Goal: Task Accomplishment & Management: Use online tool/utility

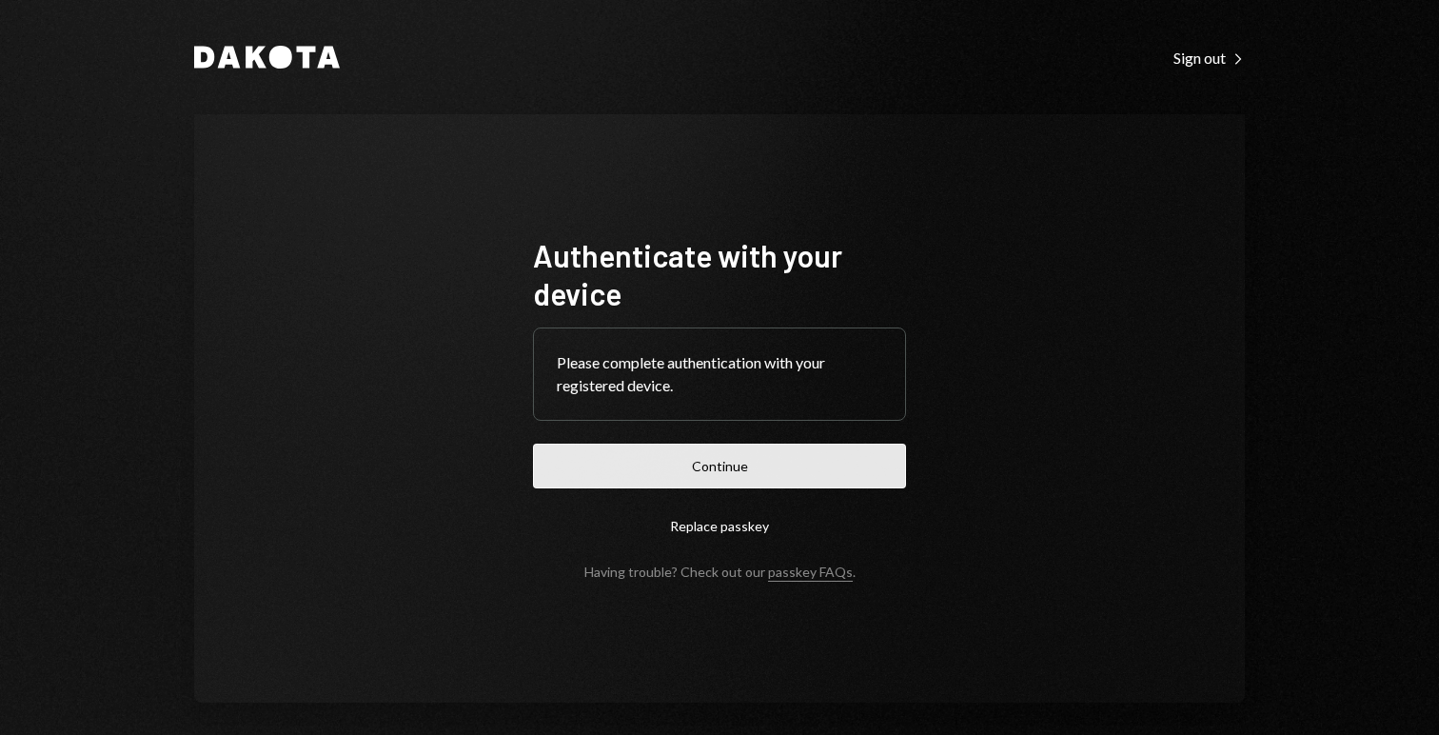
click at [706, 470] on button "Continue" at bounding box center [719, 466] width 373 height 45
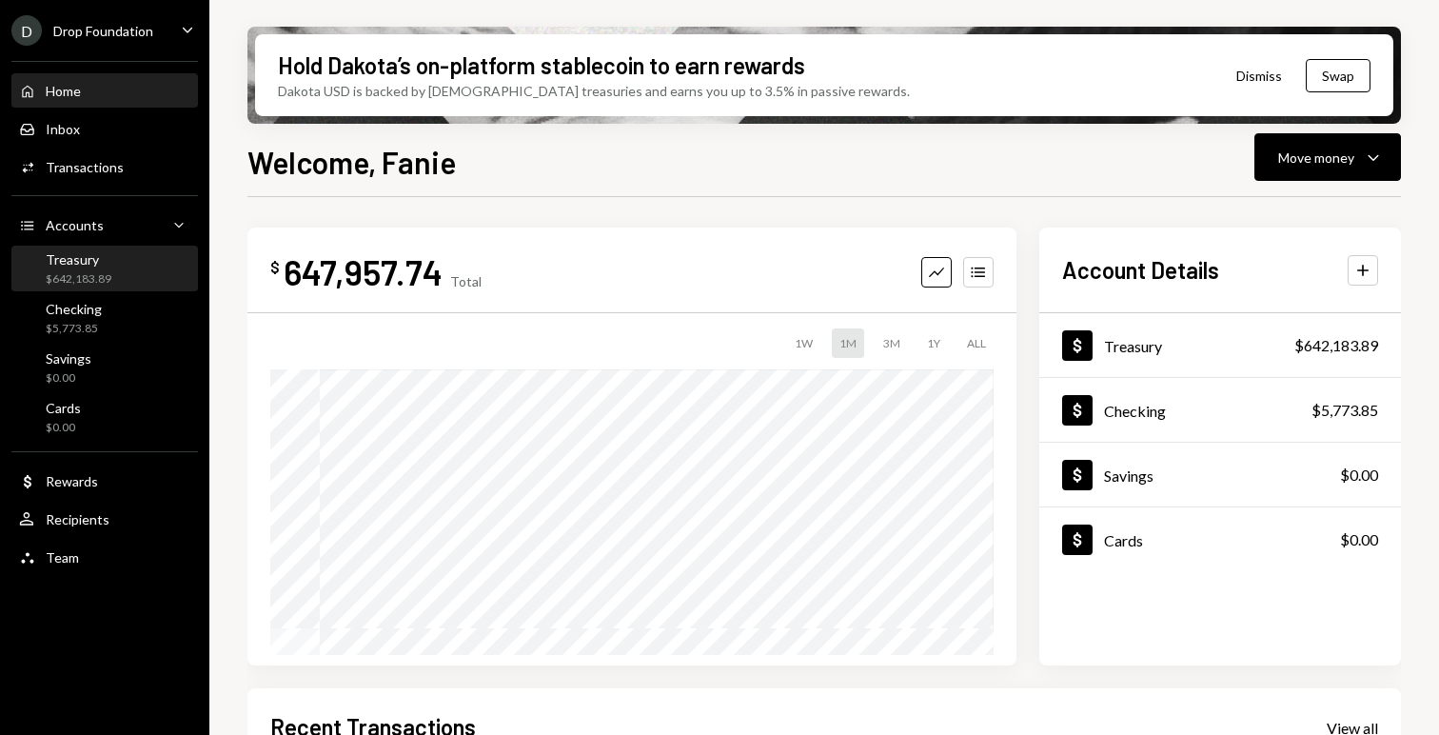
click at [114, 265] on div "Treasury $642,183.89" at bounding box center [104, 269] width 171 height 36
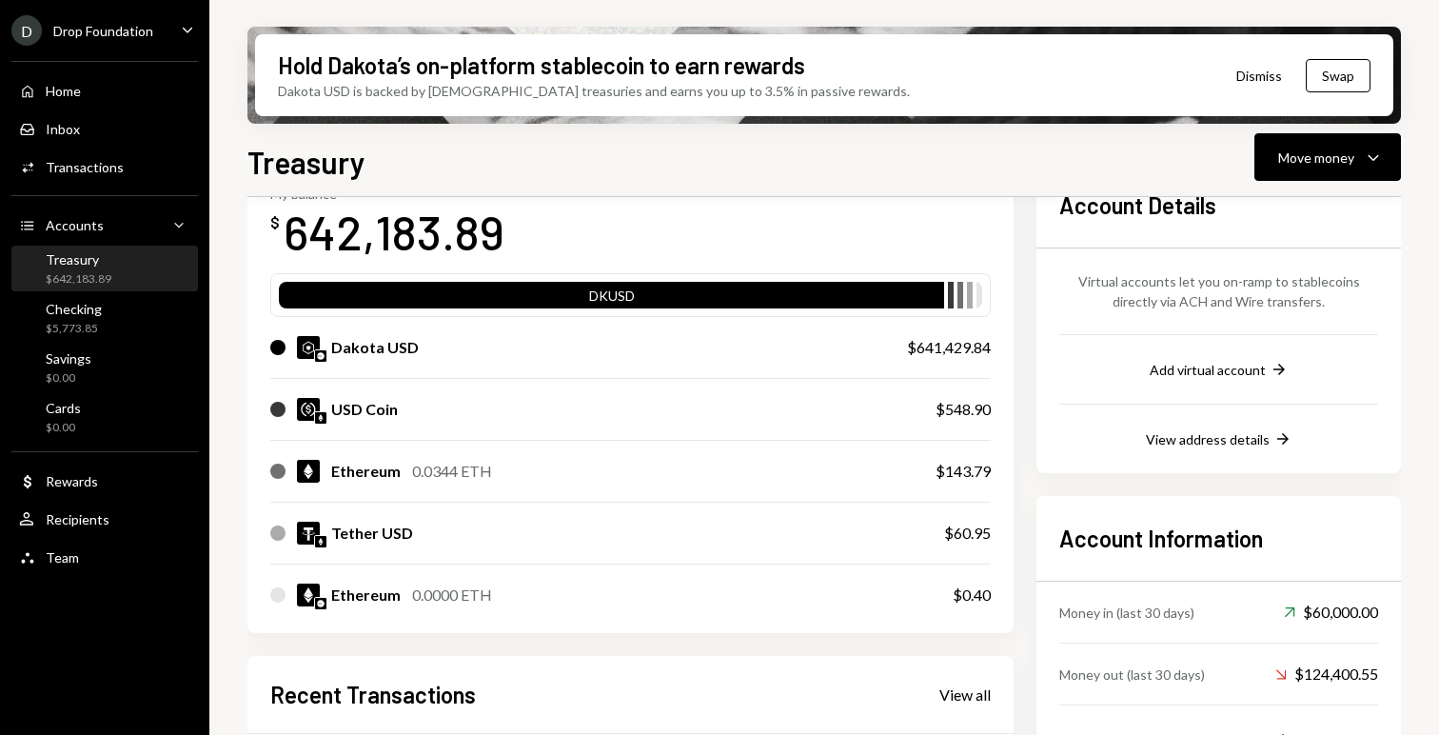
scroll to position [130, 0]
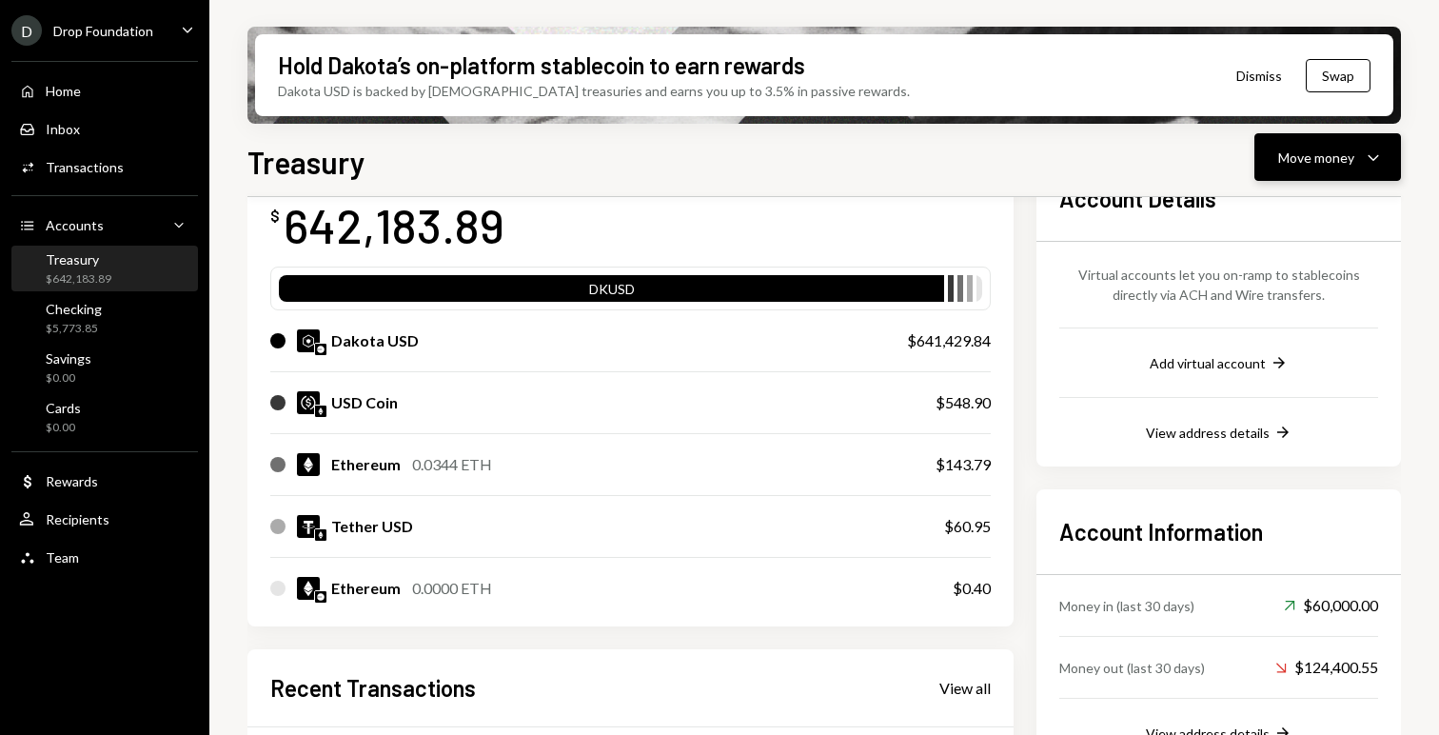
click at [1341, 172] on button "Move money Caret Down" at bounding box center [1328, 157] width 147 height 48
click at [1261, 351] on div "Swap stablecoins" at bounding box center [1312, 359] width 139 height 20
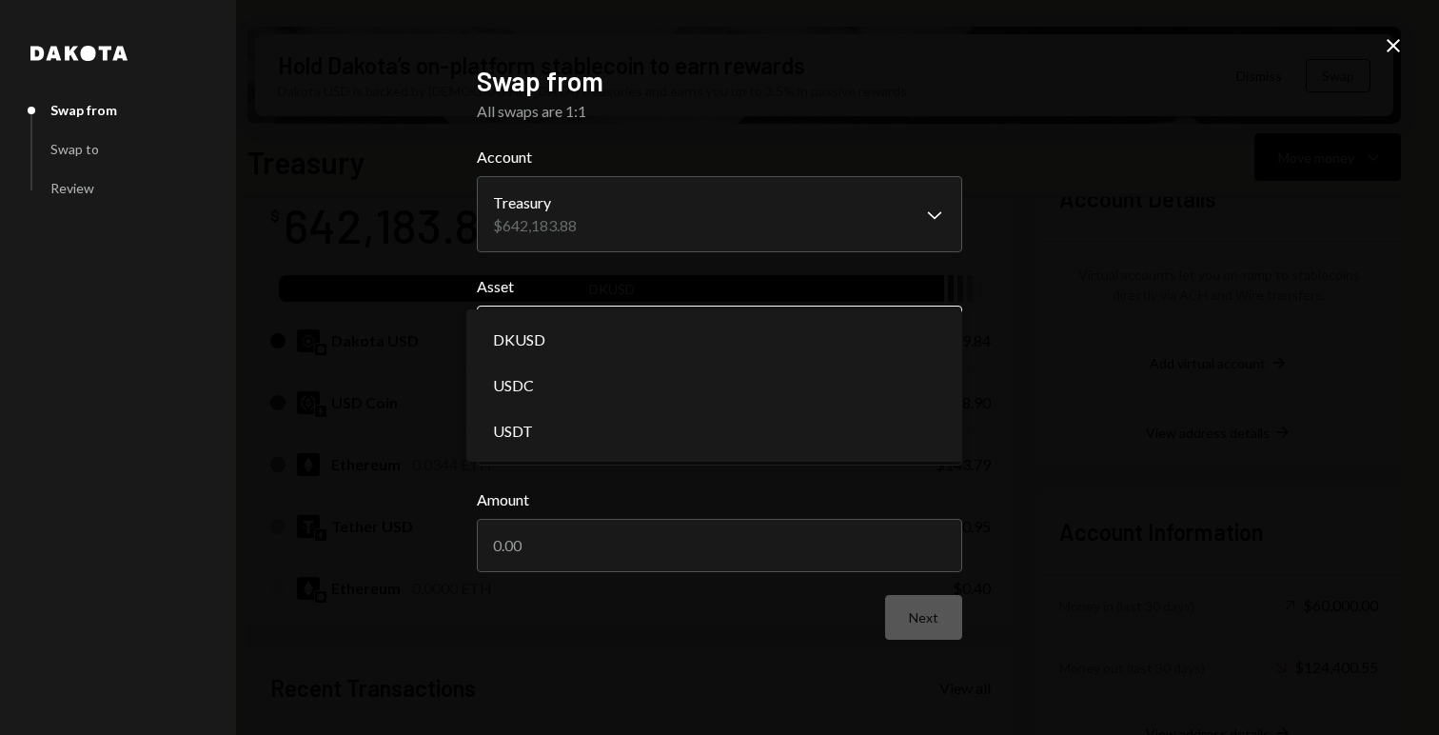
click at [633, 317] on body "D Drop Foundation Caret Down Home Home Inbox Inbox Activities Transactions Acco…" at bounding box center [719, 367] width 1439 height 735
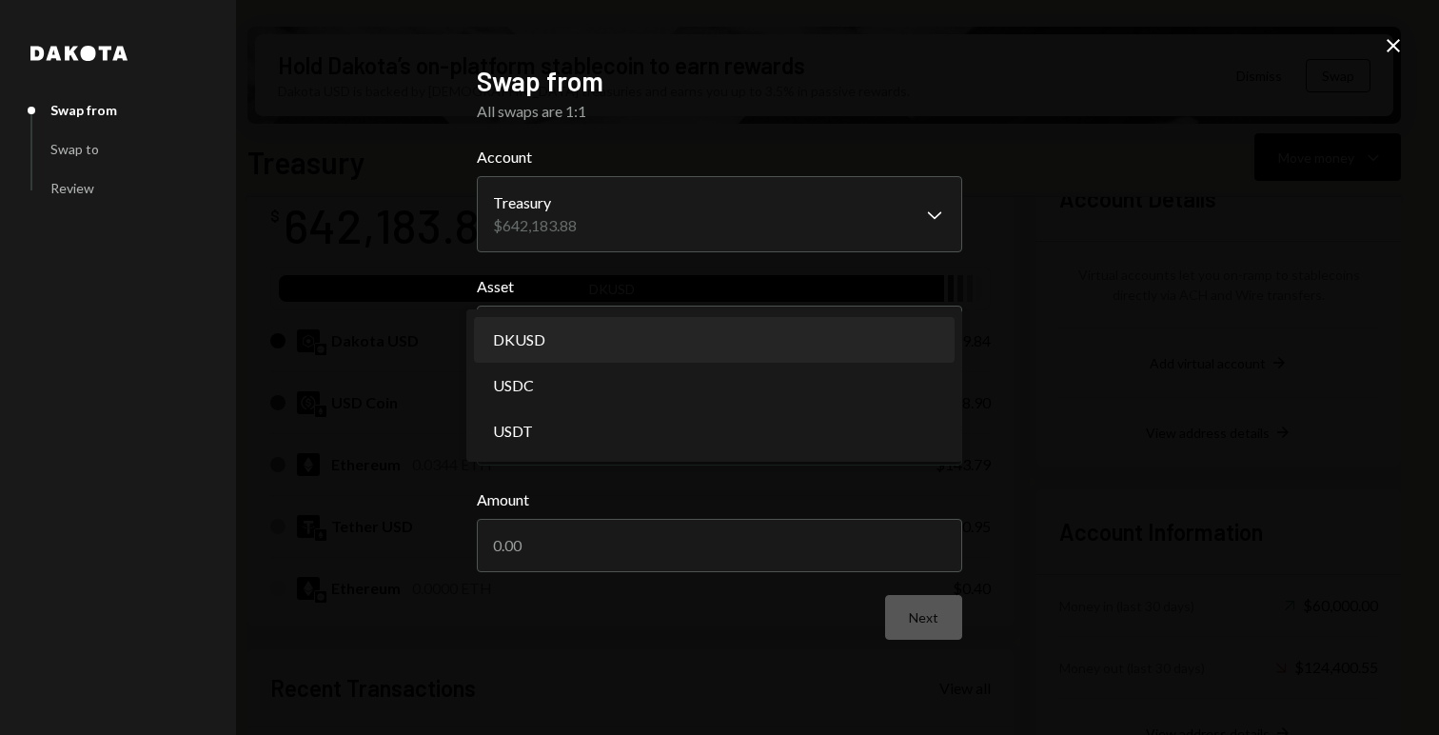
select select "*****"
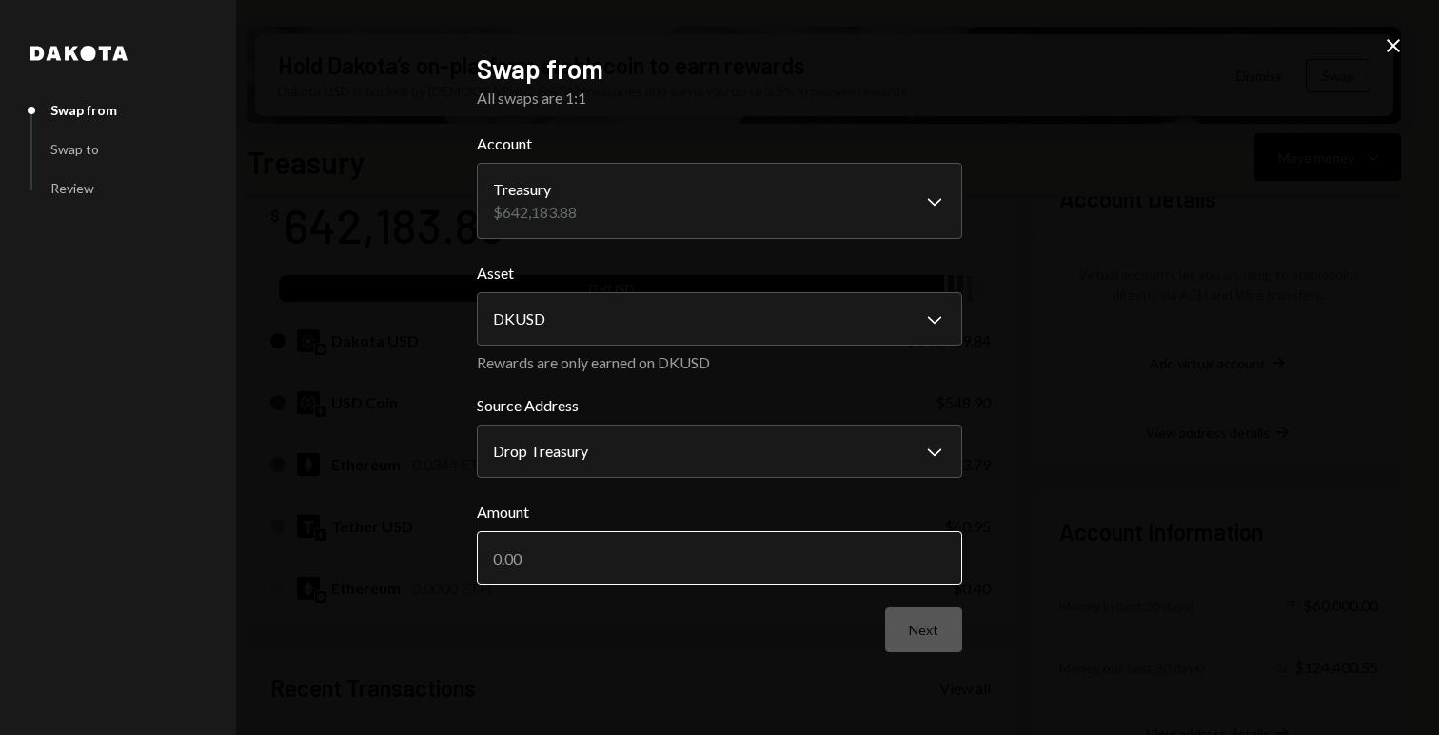
click at [562, 555] on input "Amount" at bounding box center [720, 557] width 486 height 53
type input "60000"
click at [544, 606] on form "**********" at bounding box center [720, 392] width 486 height 520
click at [944, 625] on button "Next" at bounding box center [923, 629] width 77 height 45
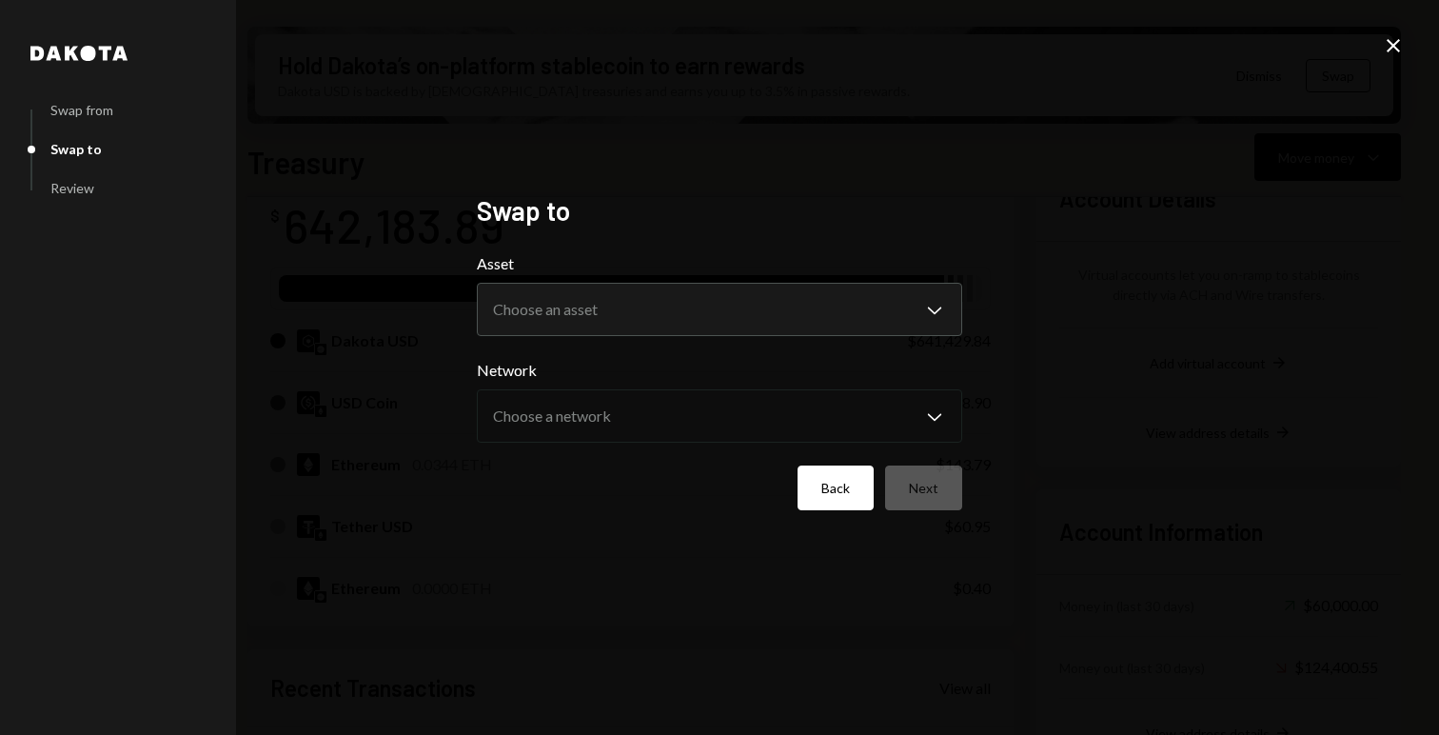
click at [815, 489] on button "Back" at bounding box center [836, 488] width 76 height 45
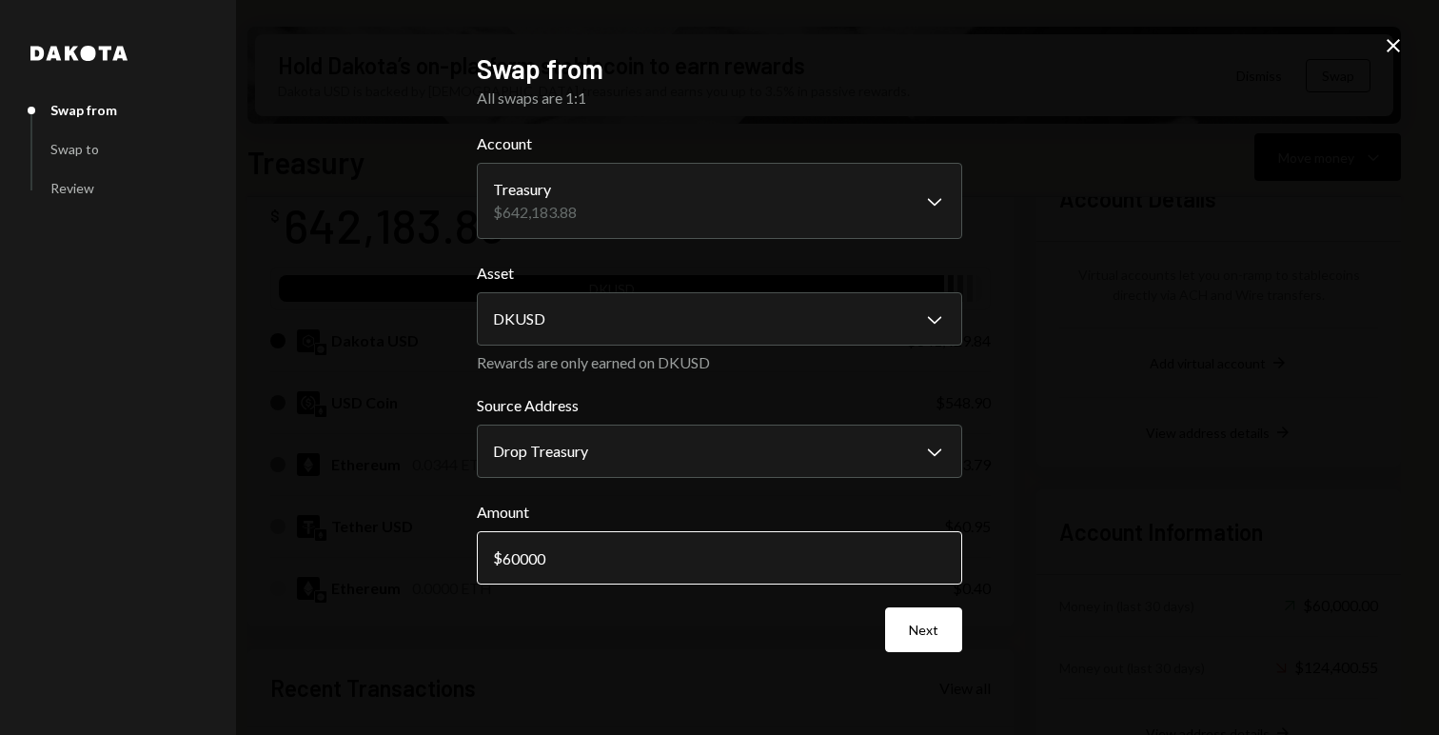
click at [577, 562] on input "60000" at bounding box center [720, 557] width 486 height 53
type input "6"
type input "55000"
click at [900, 630] on button "Next" at bounding box center [923, 629] width 77 height 45
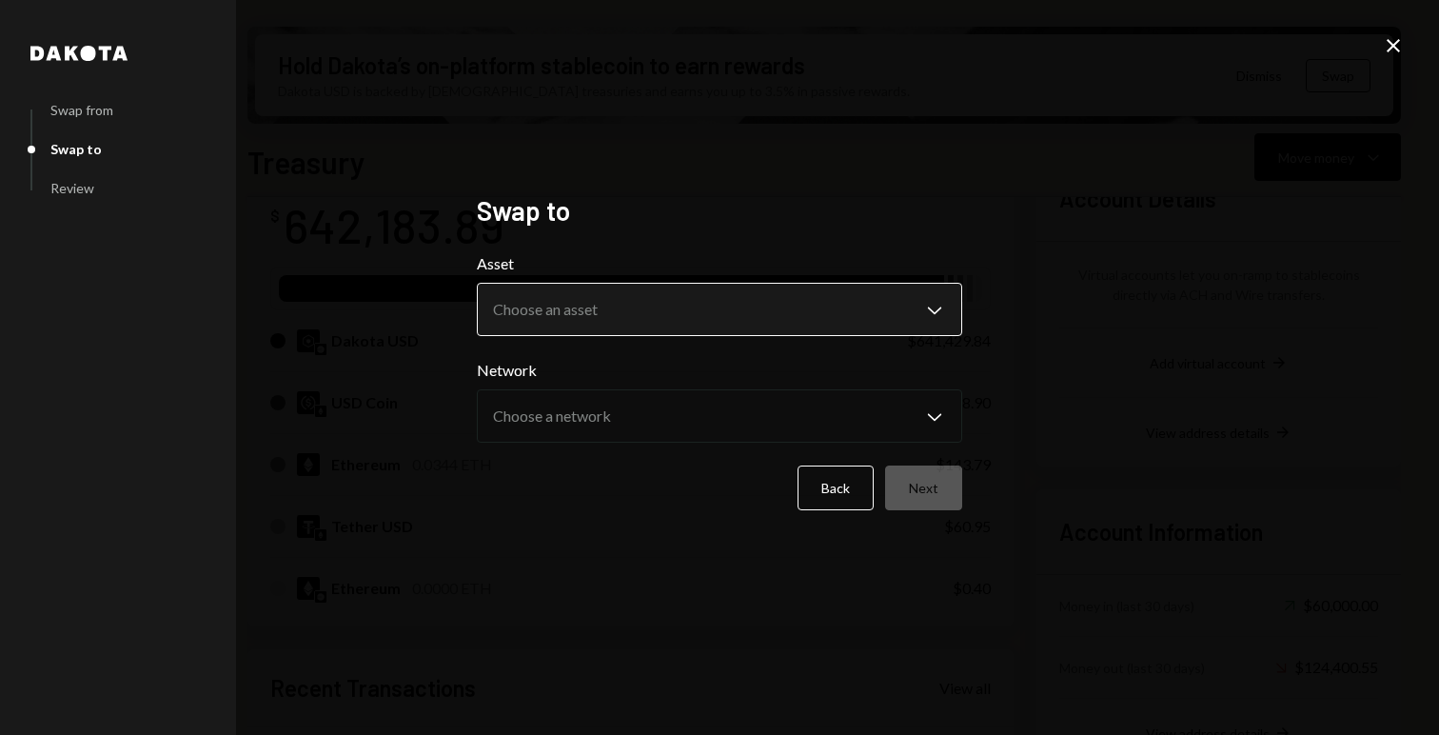
click at [629, 307] on body "D Drop Foundation Caret Down Home Home Inbox Inbox Activities Transactions Acco…" at bounding box center [719, 367] width 1439 height 735
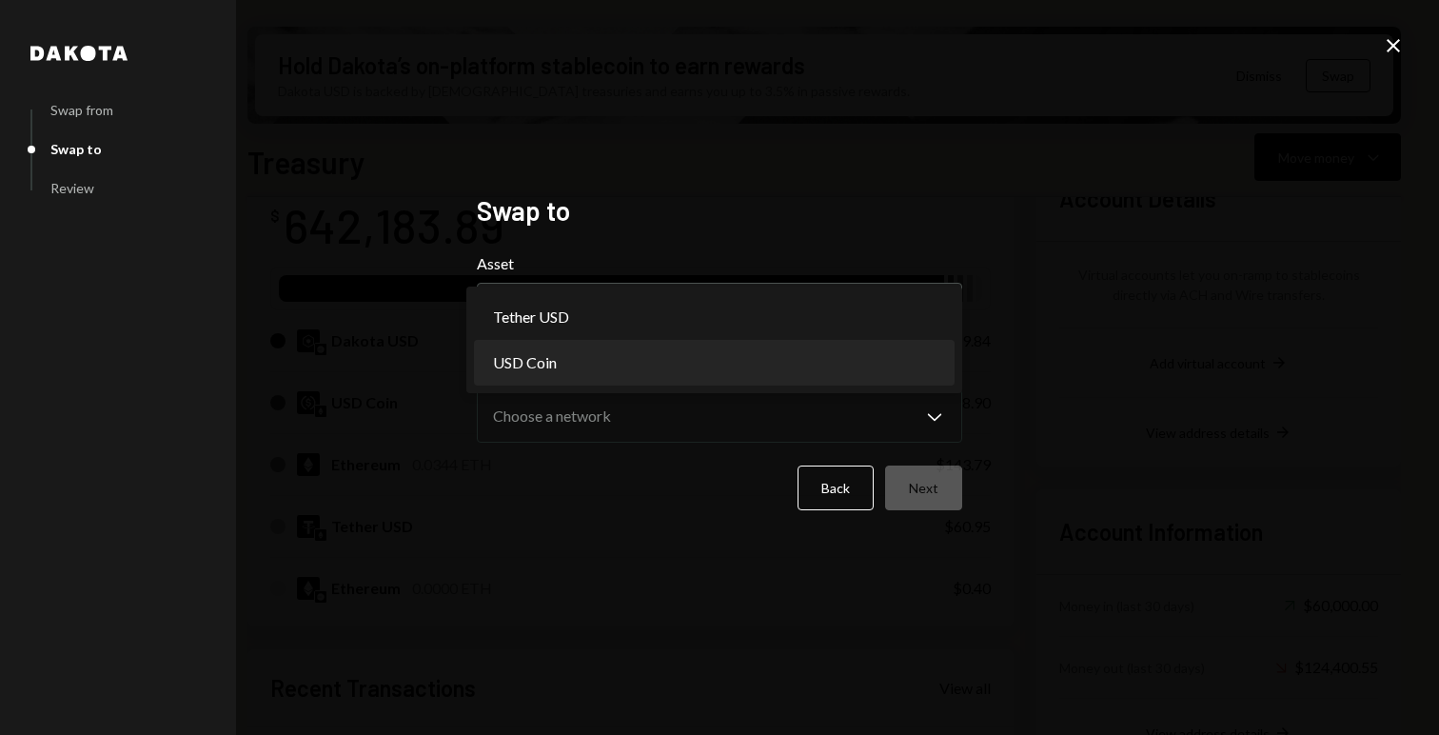
select select "****"
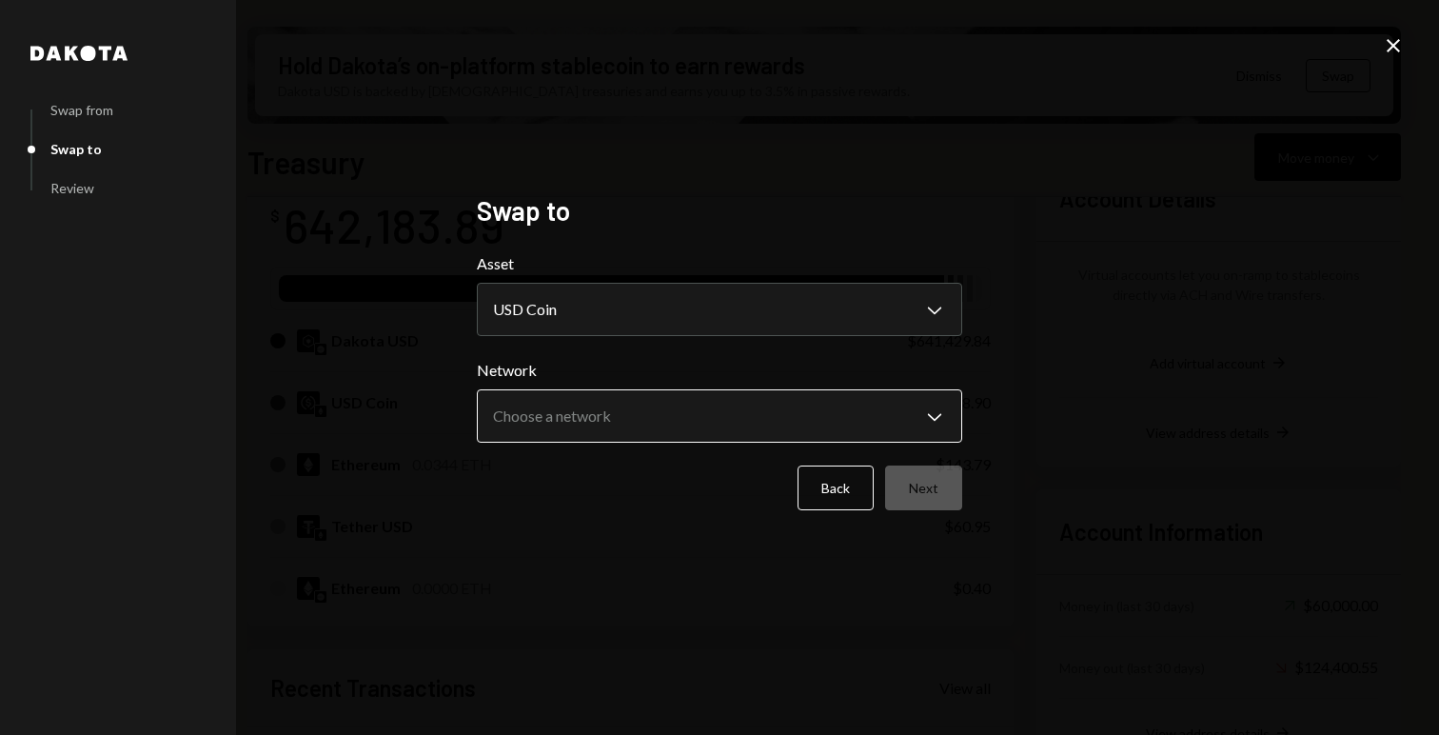
click at [587, 416] on body "D Drop Foundation Caret Down Home Home Inbox Inbox Activities Transactions Acco…" at bounding box center [719, 367] width 1439 height 735
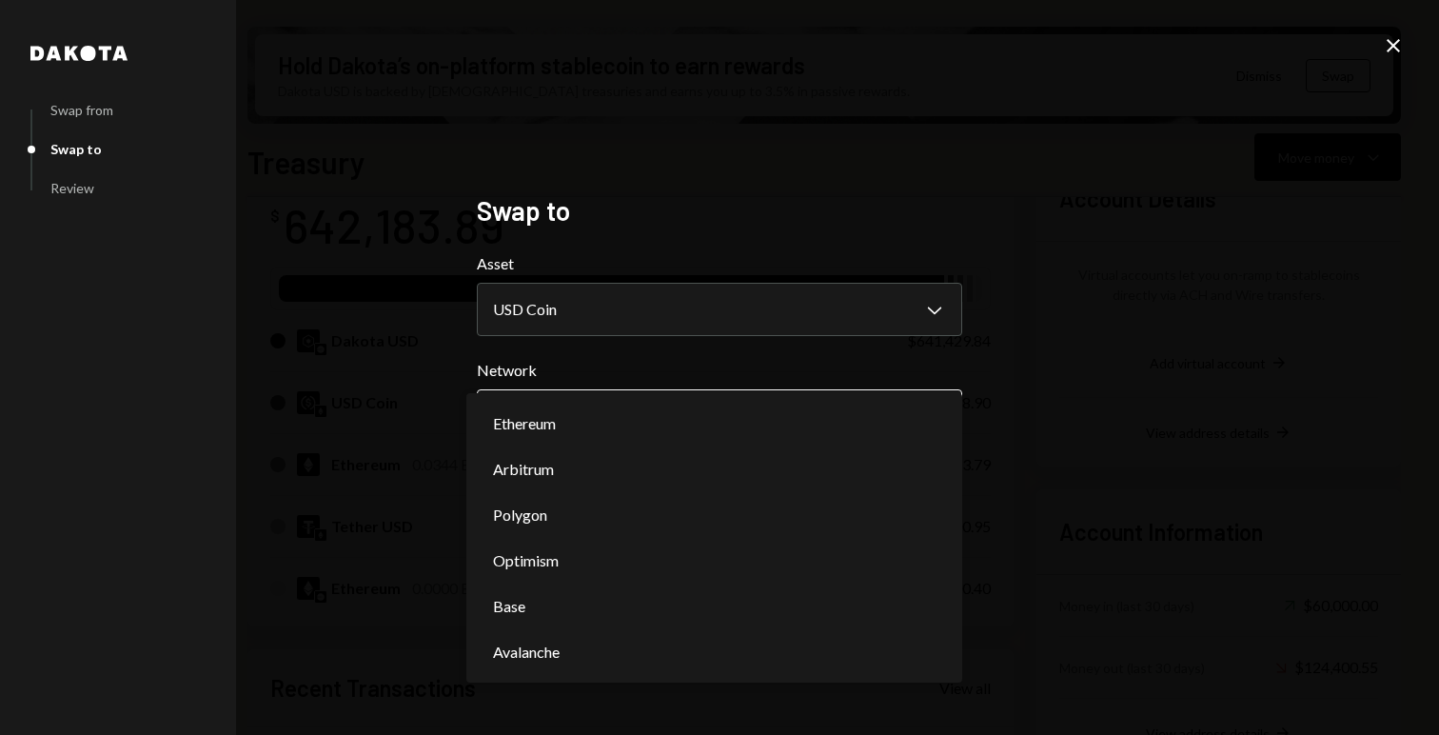
select select "**********"
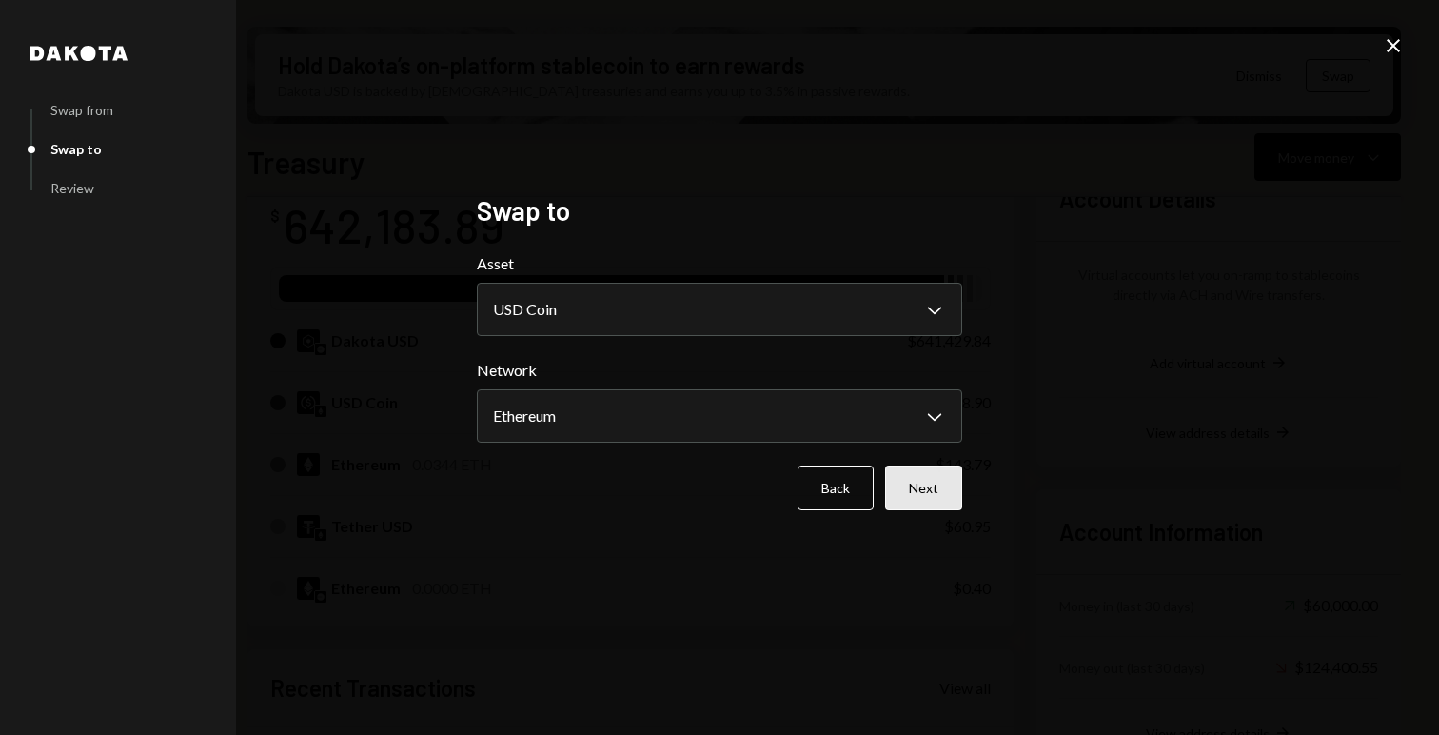
click at [945, 500] on button "Next" at bounding box center [923, 488] width 77 height 45
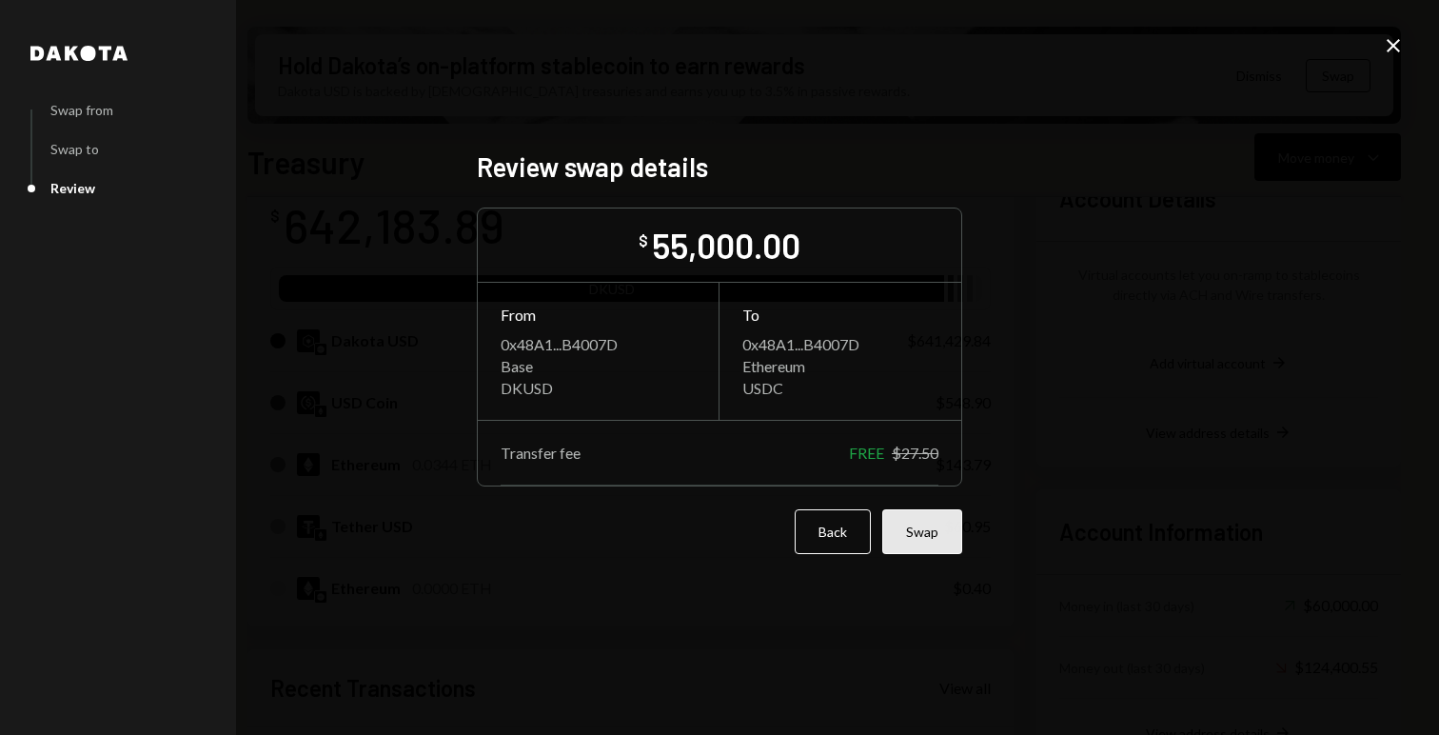
click at [928, 547] on button "Swap" at bounding box center [922, 531] width 80 height 45
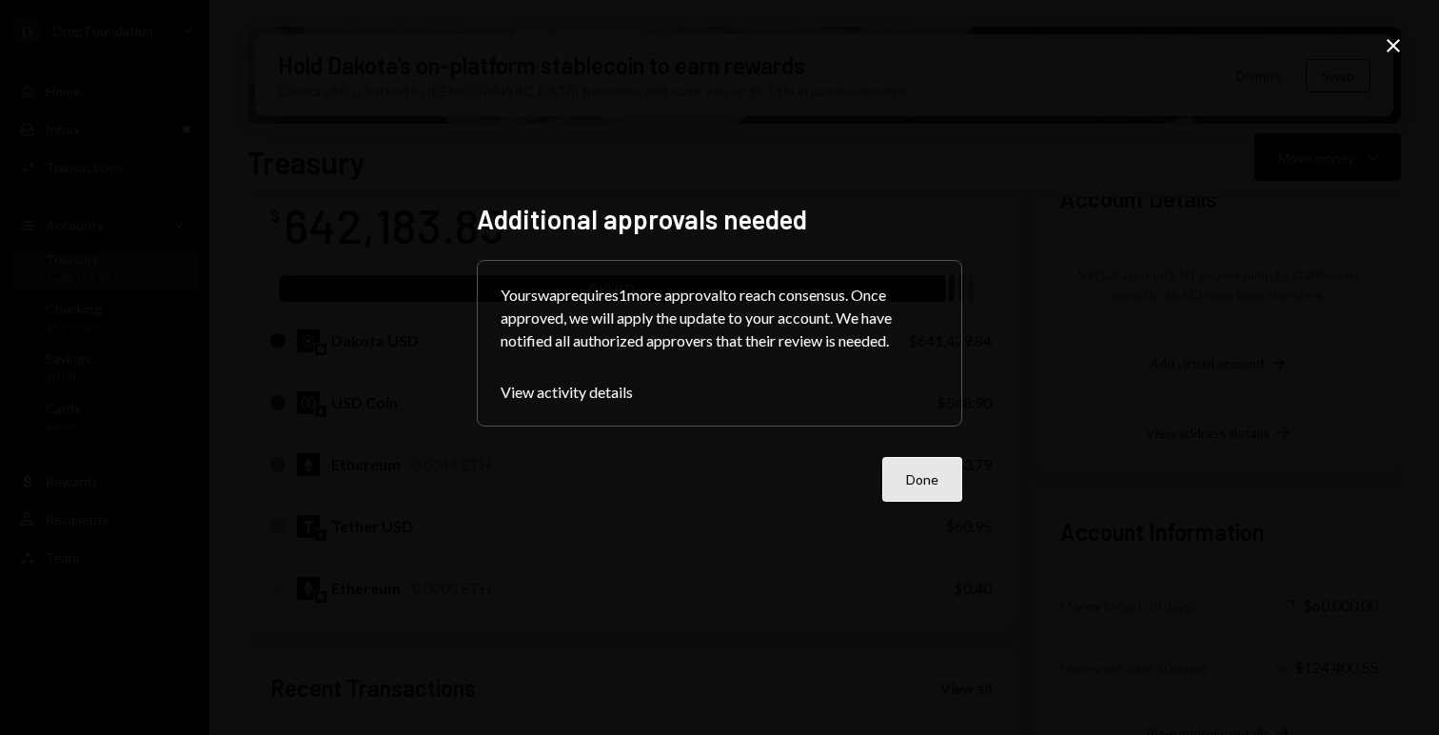
click at [895, 479] on button "Done" at bounding box center [922, 479] width 80 height 45
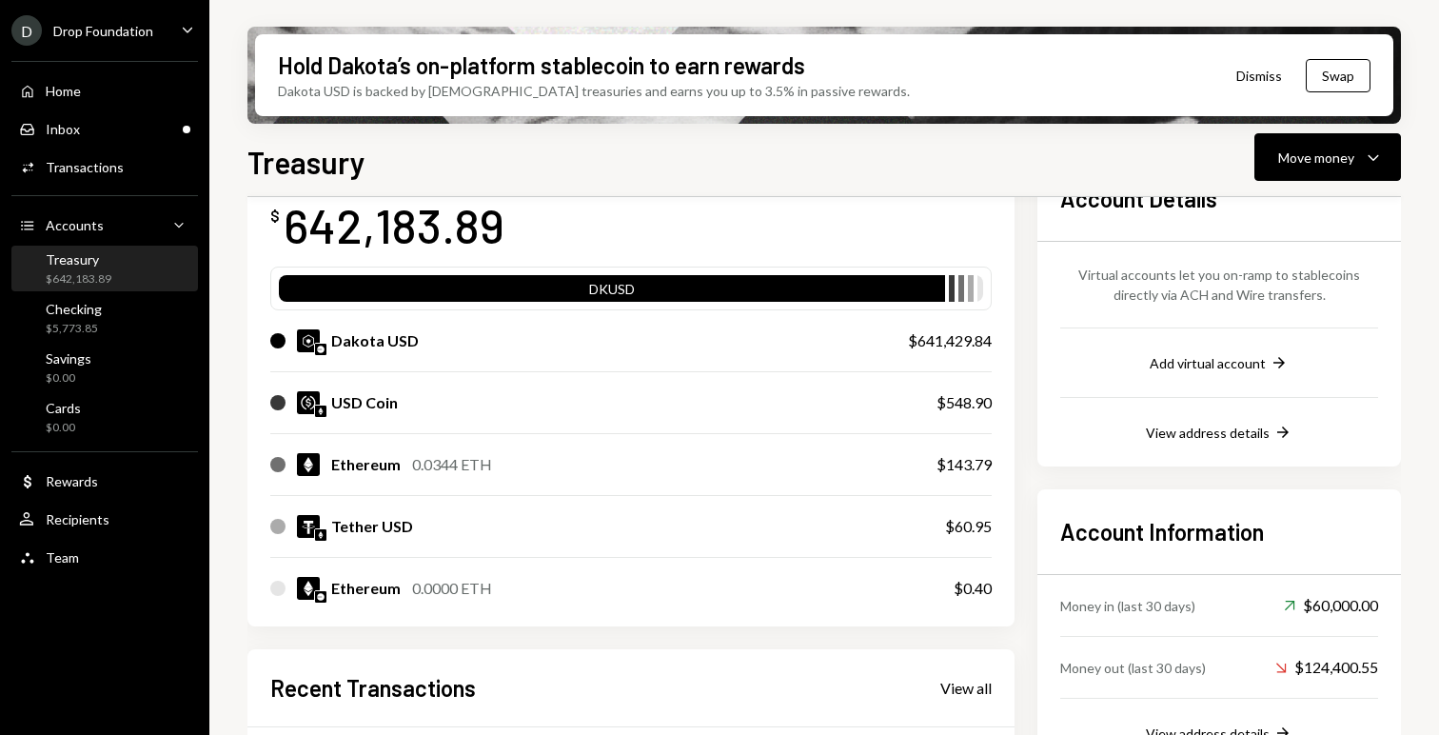
click at [167, 19] on div "D Drop Foundation Caret Down" at bounding box center [104, 30] width 209 height 30
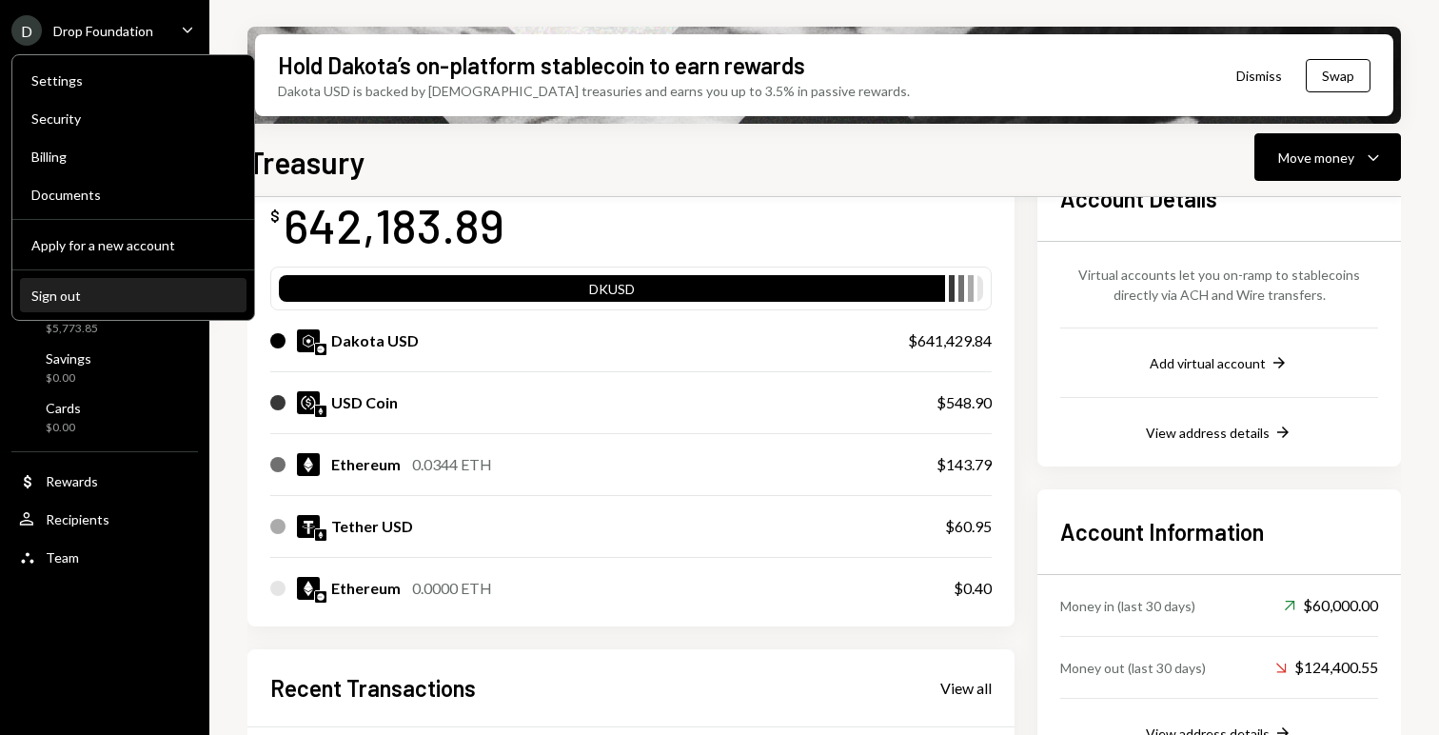
click at [155, 306] on button "Sign out" at bounding box center [133, 296] width 227 height 34
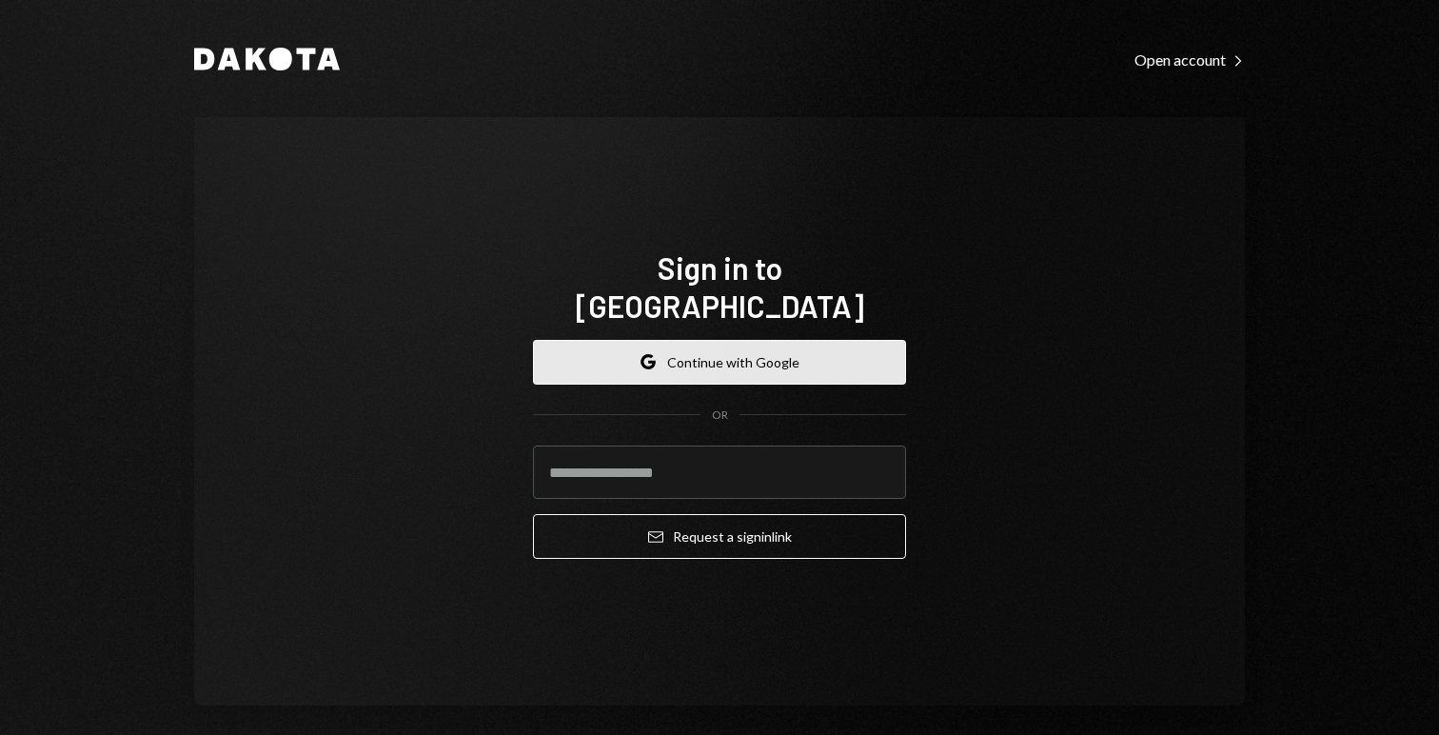
click at [638, 353] on button "Google Continue with Google" at bounding box center [719, 362] width 373 height 45
